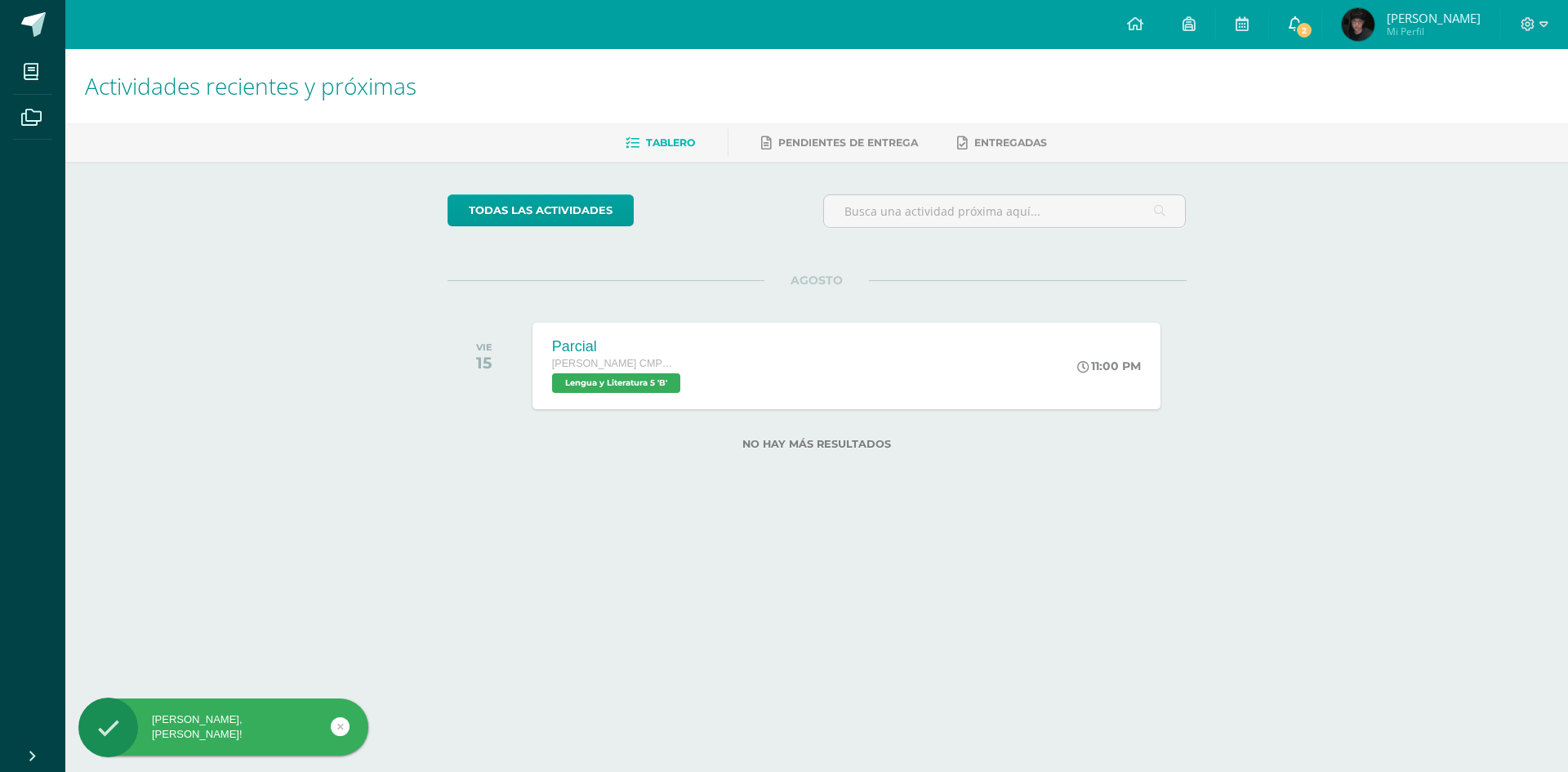
click at [1319, 29] on link "2" at bounding box center [1295, 24] width 52 height 49
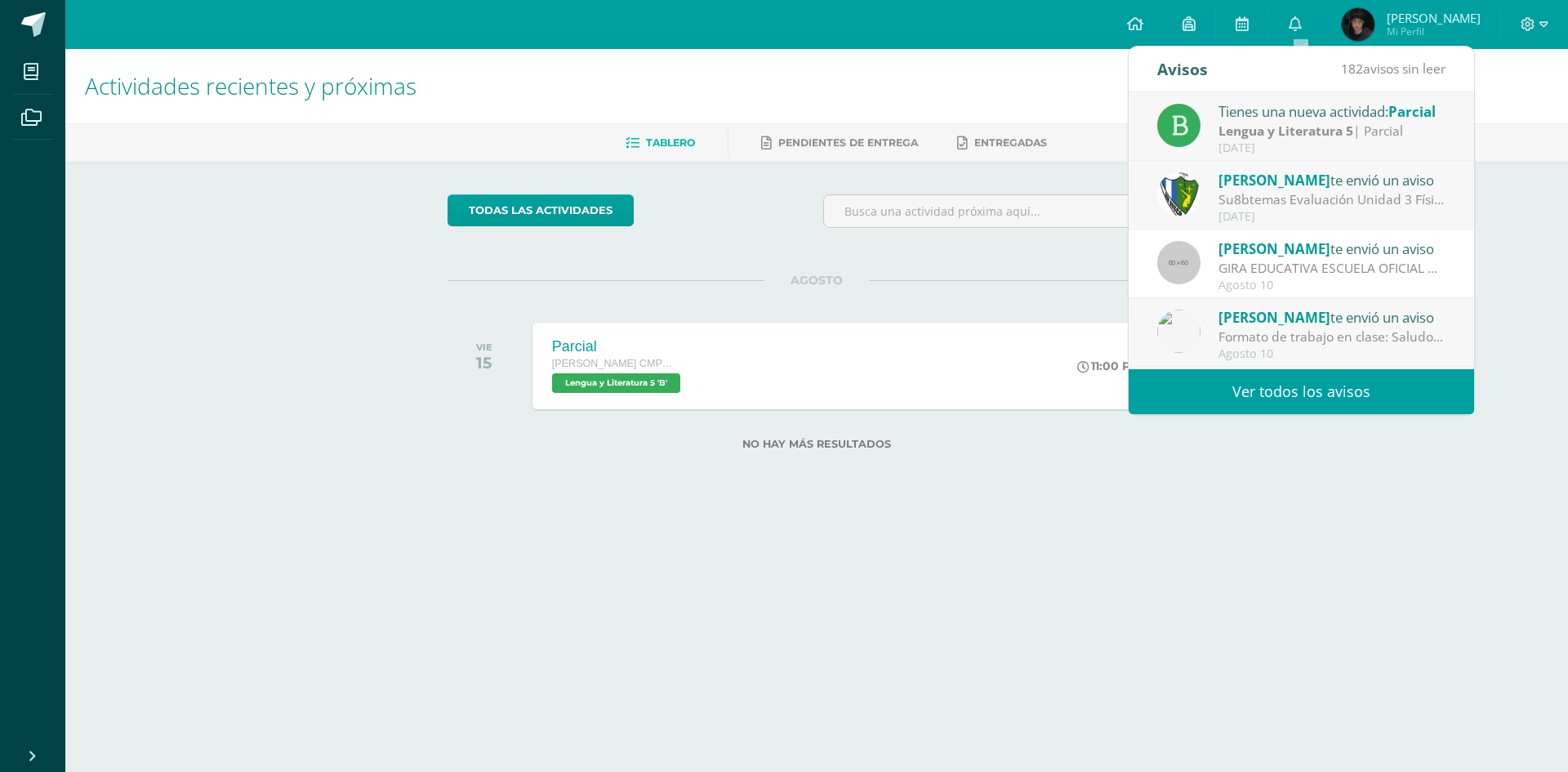
click at [1519, 195] on div "Actividades recientes y próximas Tablero Pendientes de entrega Entregadas todas…" at bounding box center [817, 275] width 1503 height 453
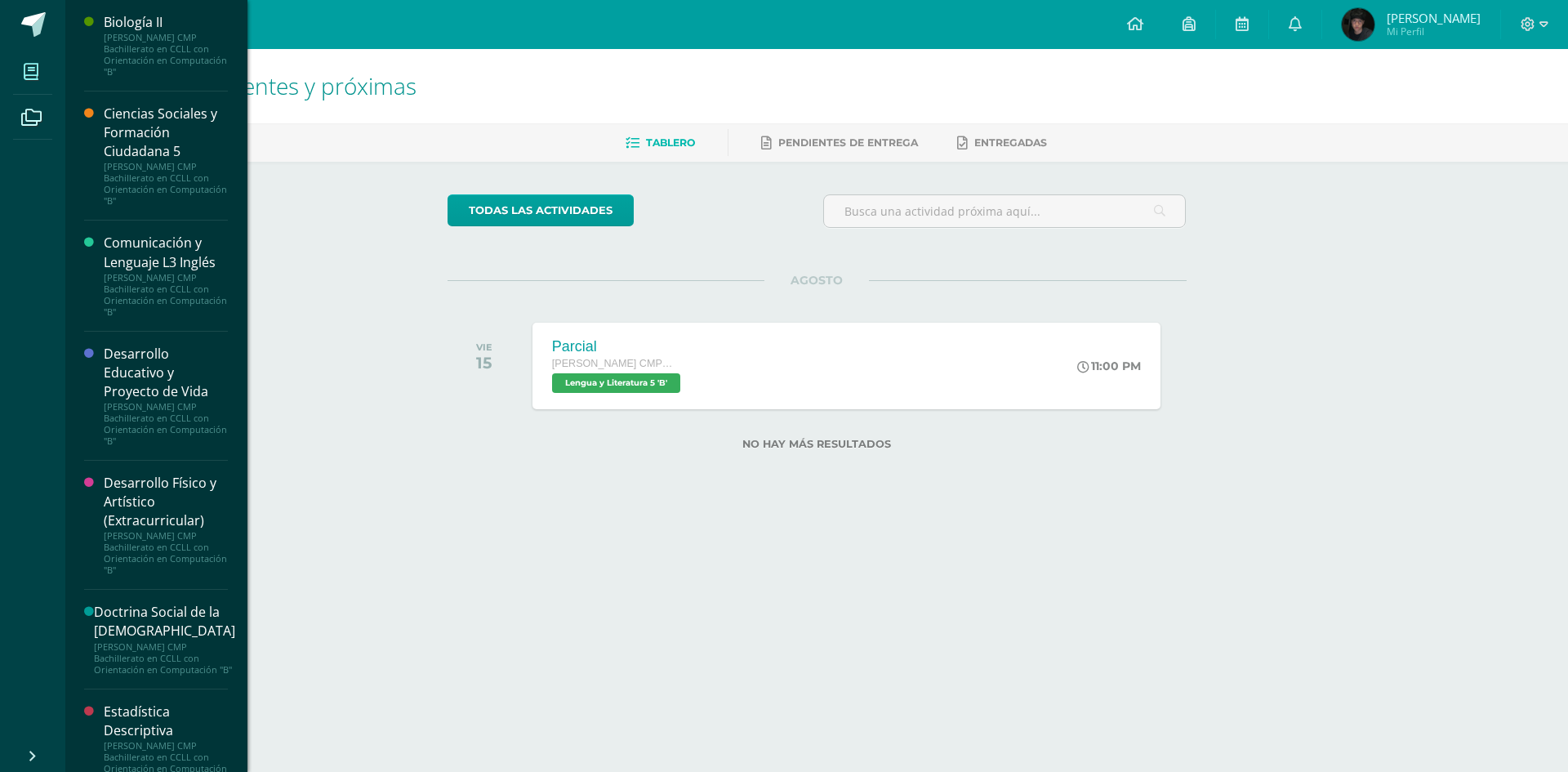
click at [41, 66] on span at bounding box center [31, 72] width 37 height 37
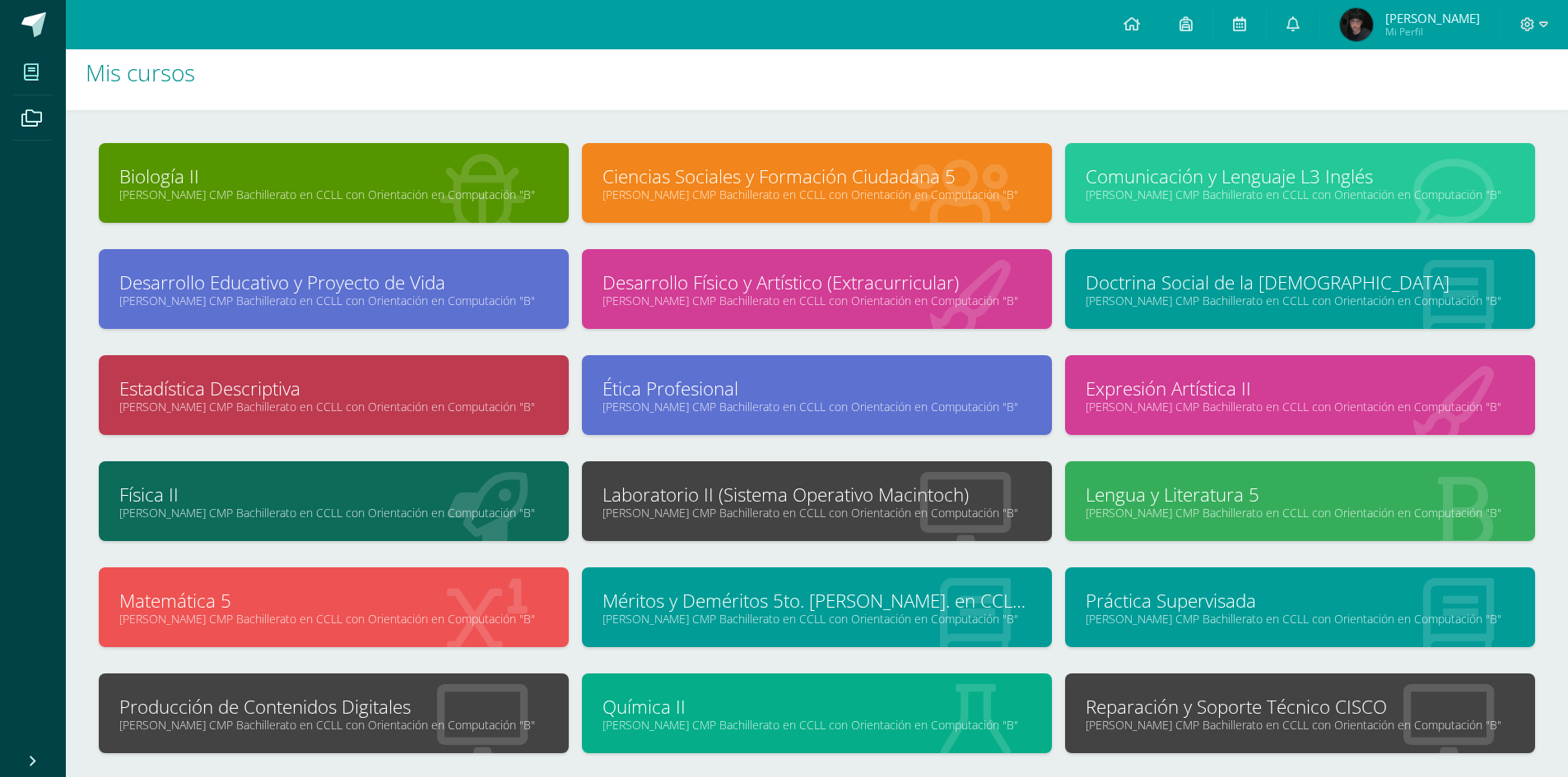
scroll to position [96, 0]
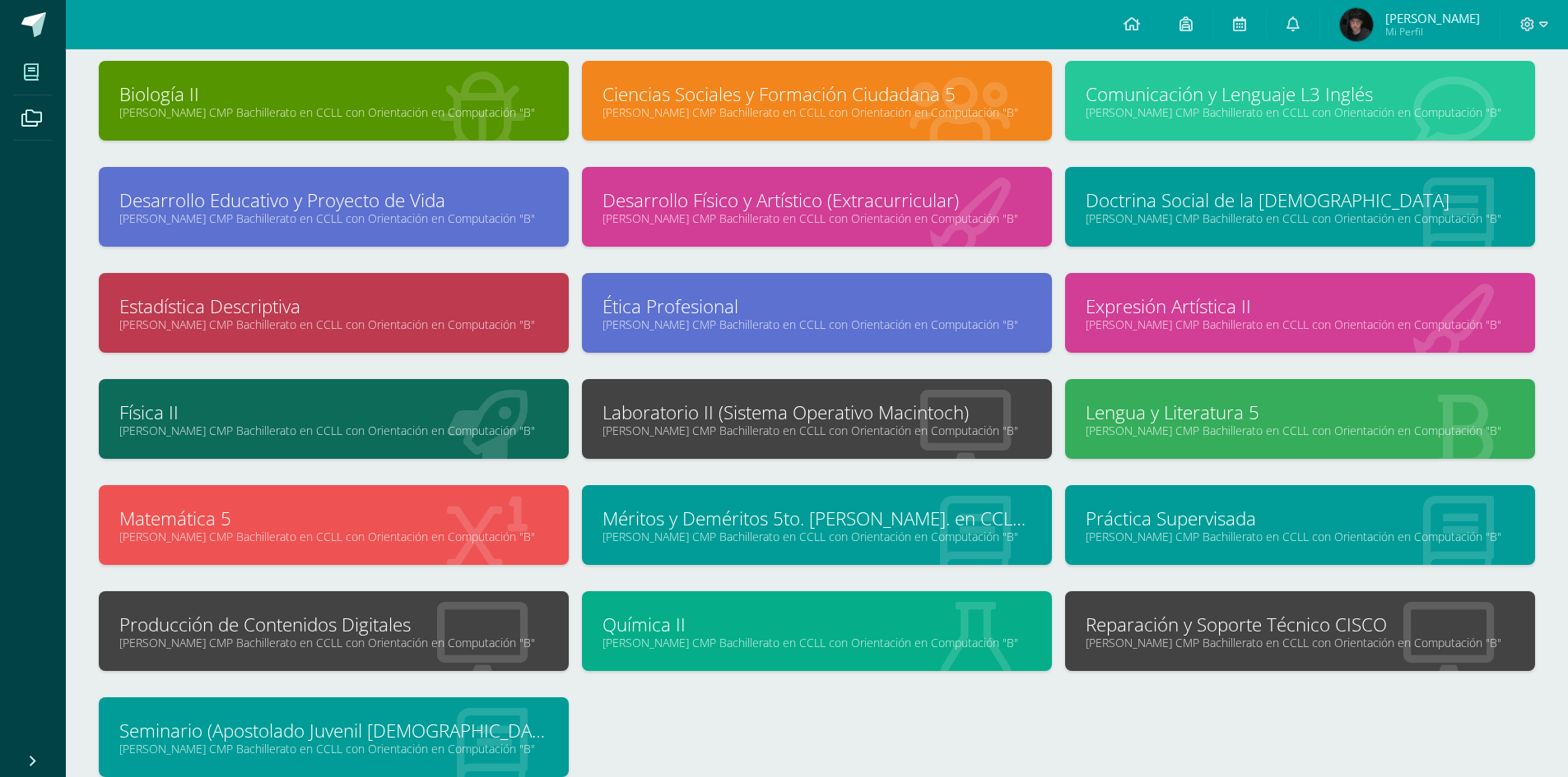
click at [1169, 651] on div "Reparación y Soporte Técnico CISCO Quinto Bachillerato CMP Bachillerato en CCLL…" at bounding box center [1299, 631] width 470 height 80
click at [1143, 638] on link "[PERSON_NAME] CMP Bachillerato en CCLL con Orientación en Computación "B"" at bounding box center [1300, 643] width 429 height 15
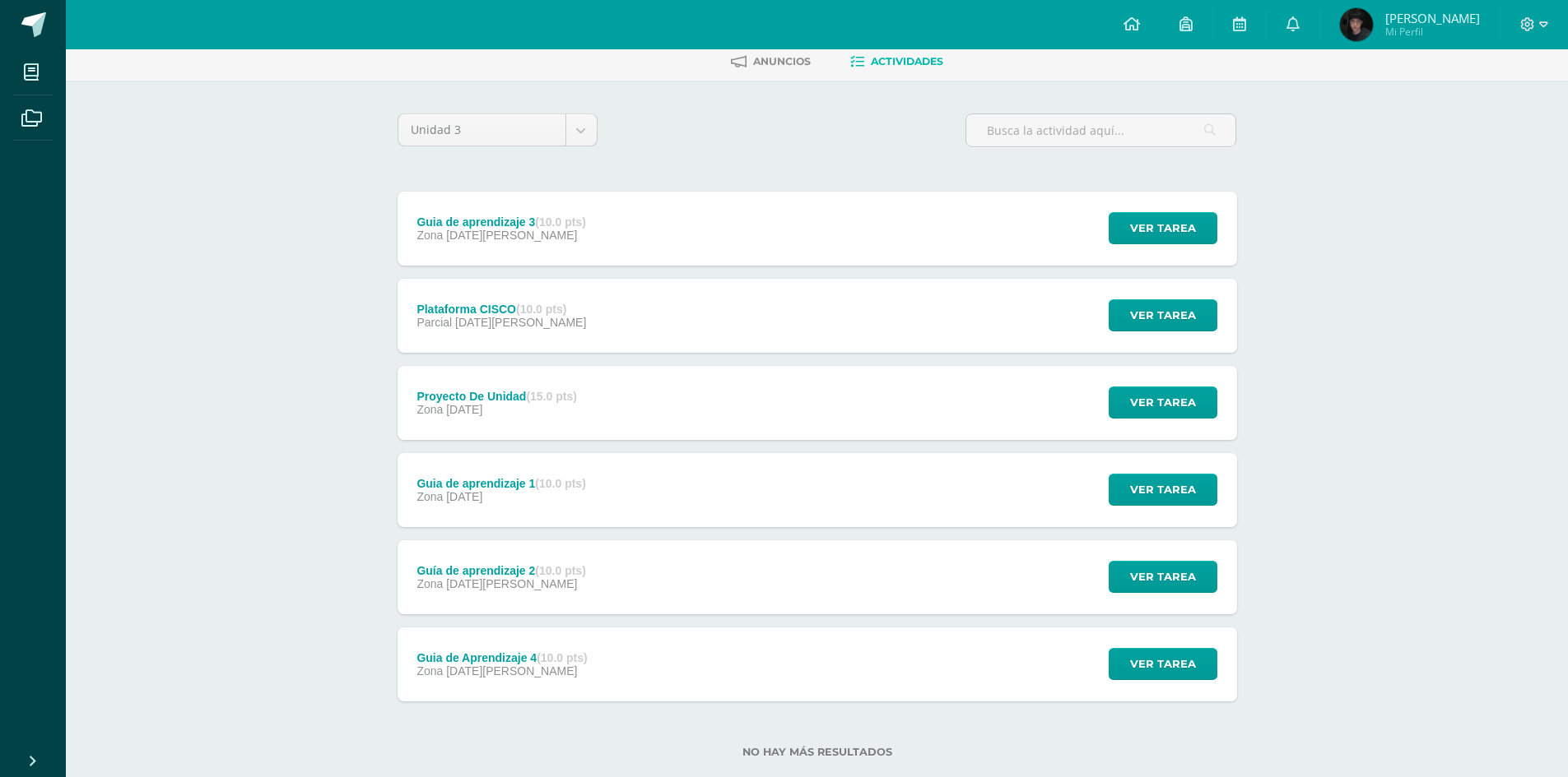
scroll to position [116, 0]
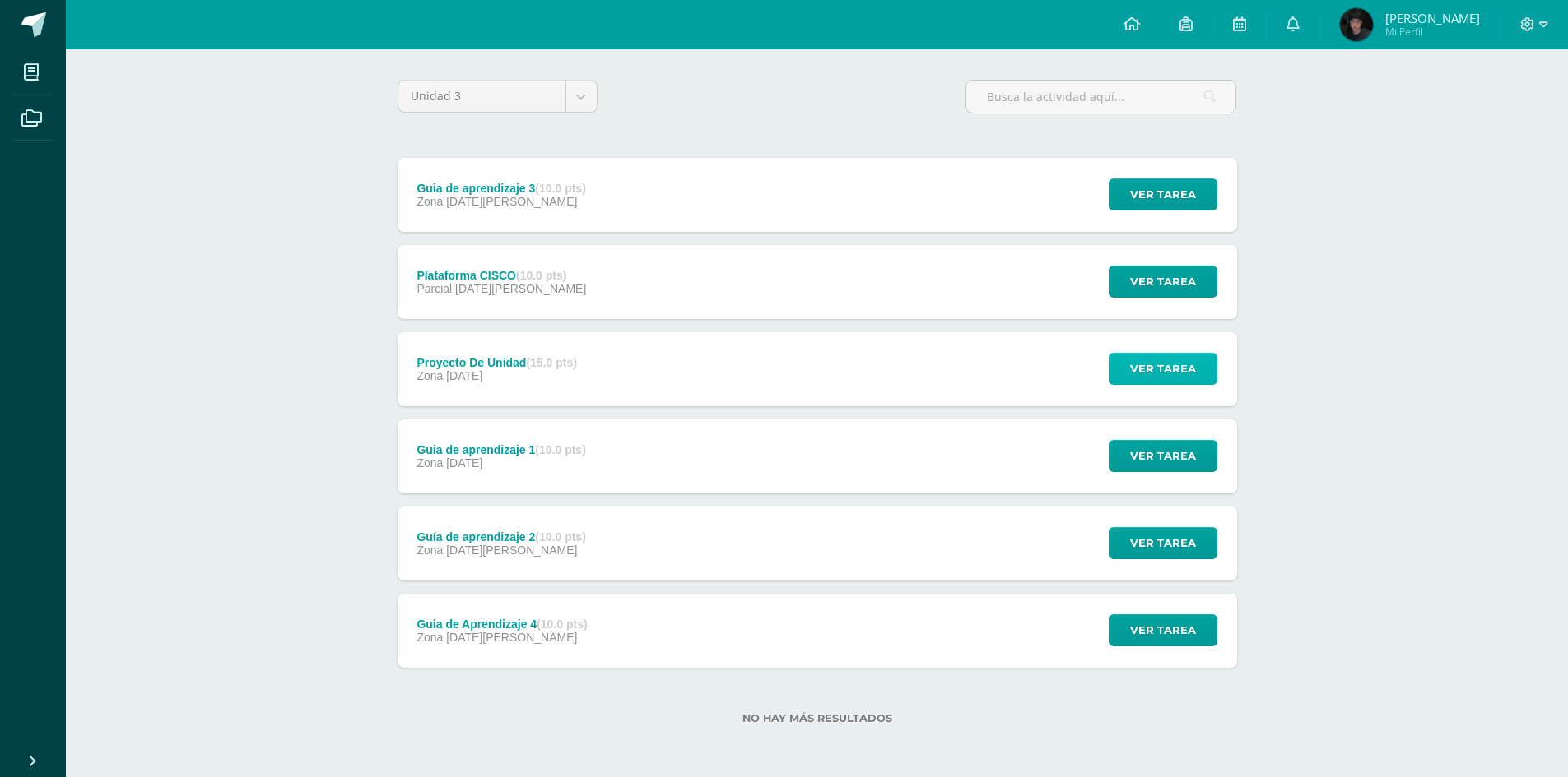
click at [1190, 364] on span "Ver tarea" at bounding box center [1163, 369] width 66 height 31
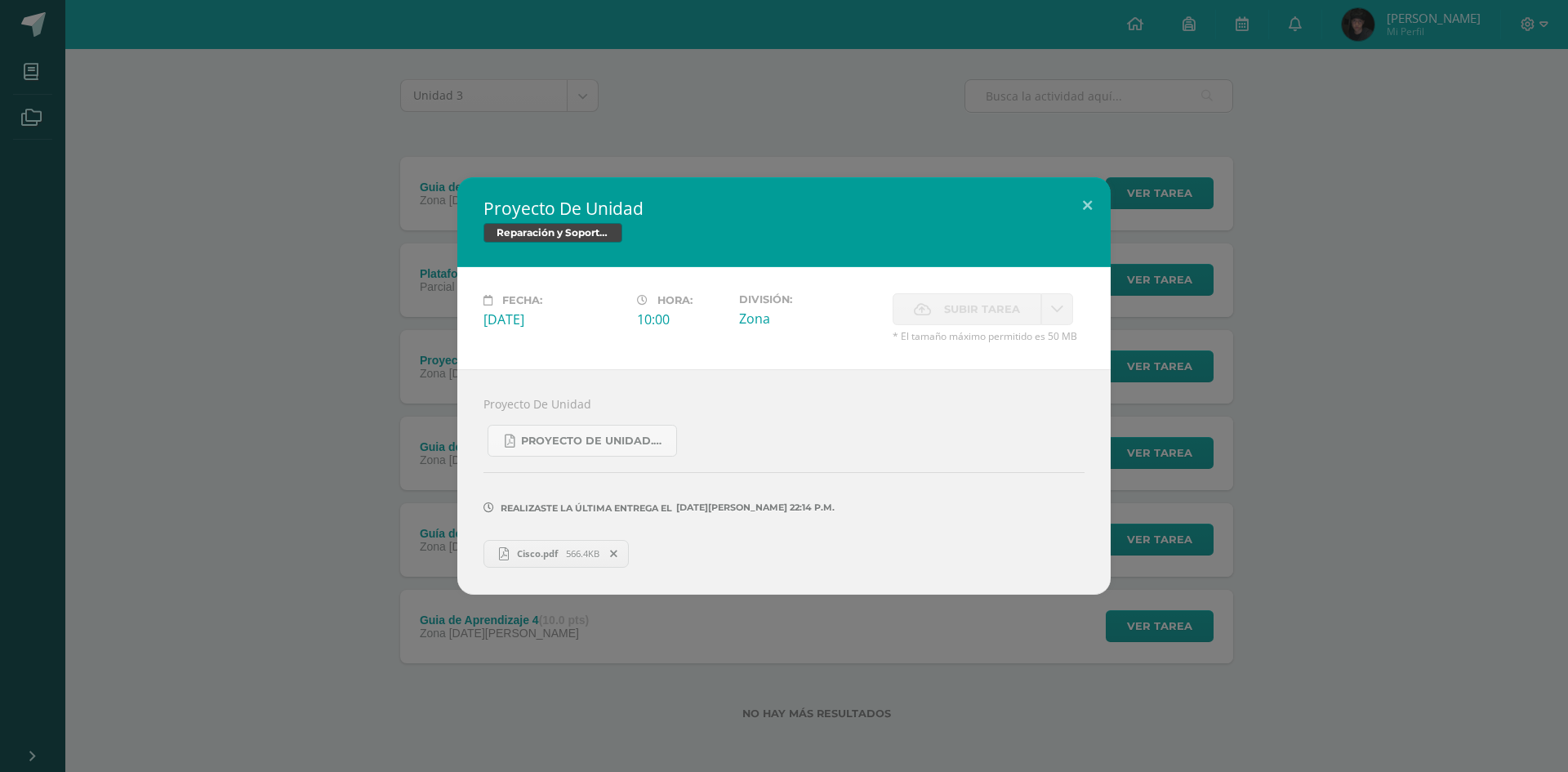
click at [563, 558] on span "Cisco.pdf" at bounding box center [538, 553] width 57 height 12
click at [1090, 208] on button at bounding box center [1087, 205] width 47 height 55
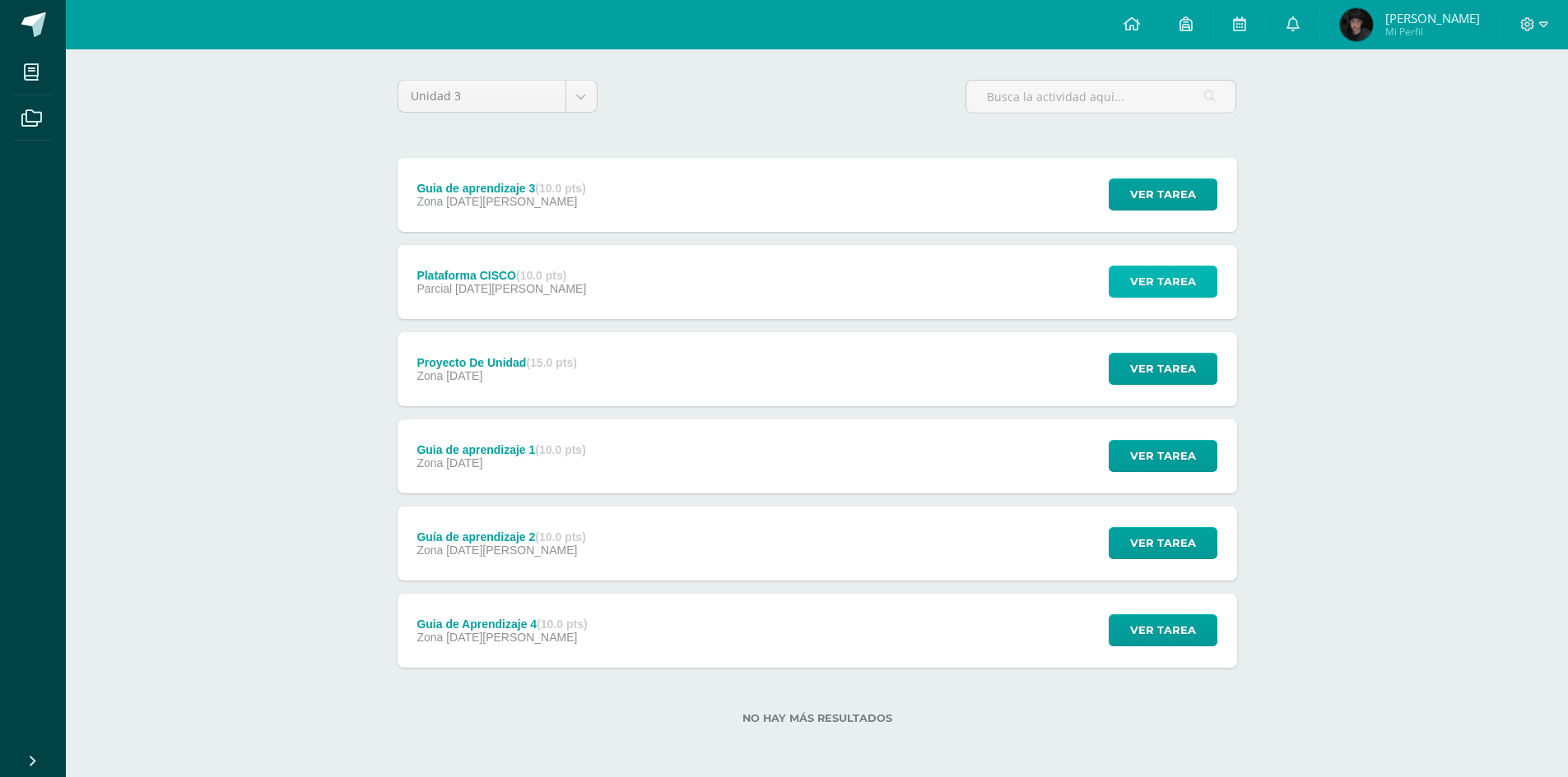
click at [1164, 282] on span "Ver tarea" at bounding box center [1163, 281] width 66 height 31
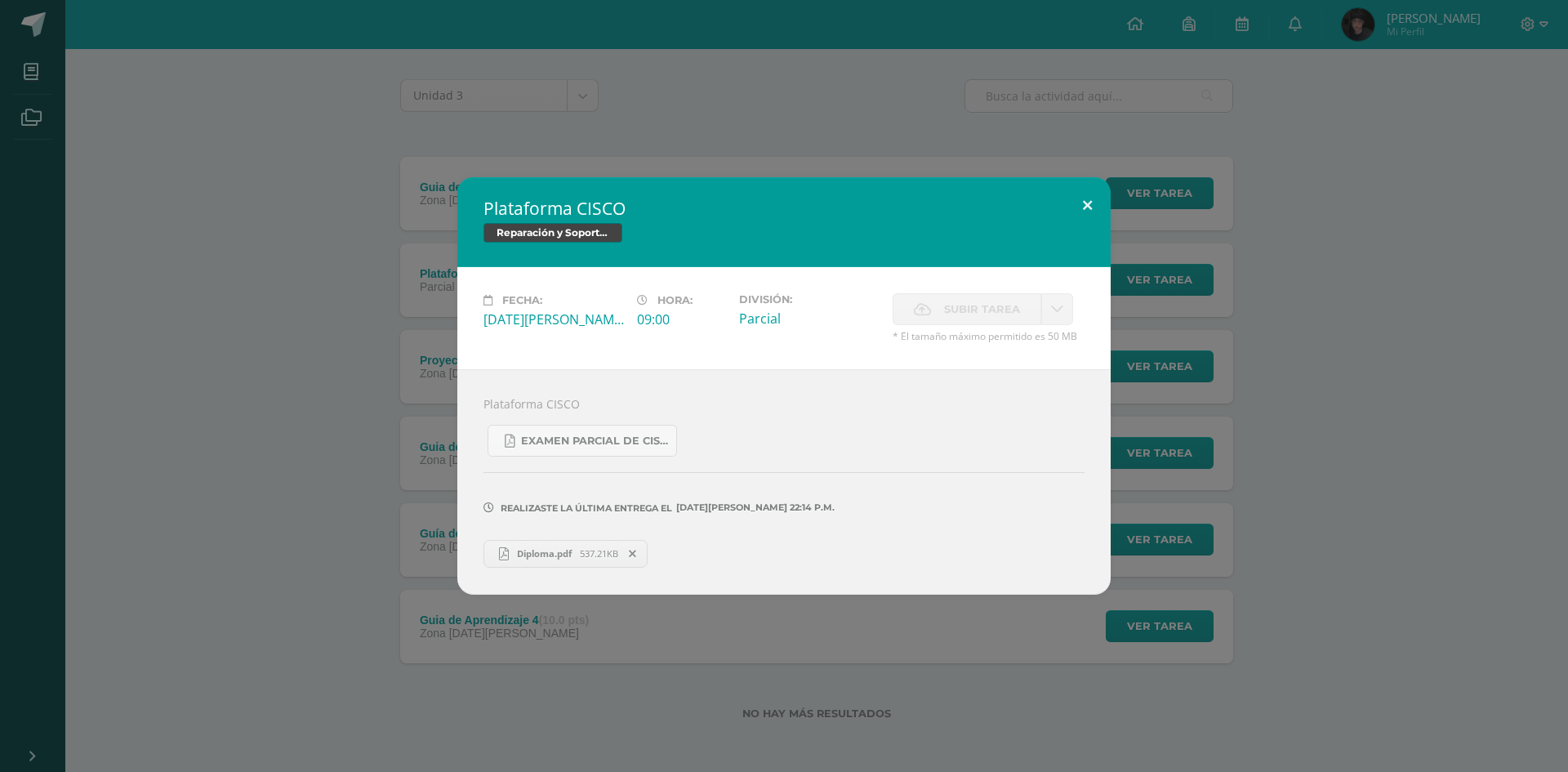
click at [1096, 202] on button at bounding box center [1087, 205] width 47 height 55
